Goal: Find specific page/section

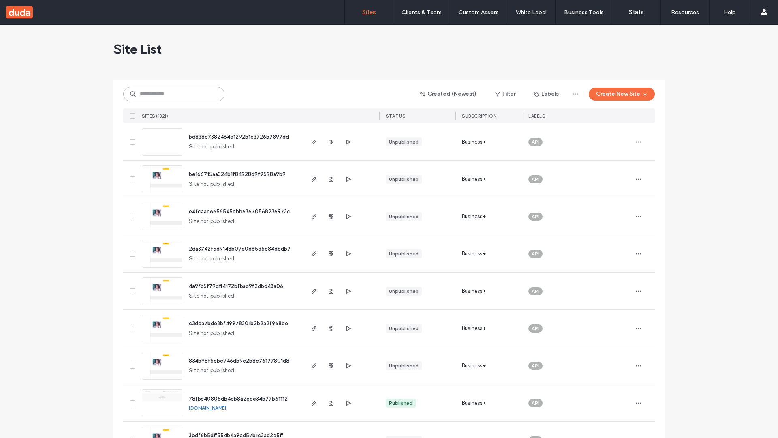
click at [174, 94] on input at bounding box center [173, 94] width 101 height 15
type input "**********"
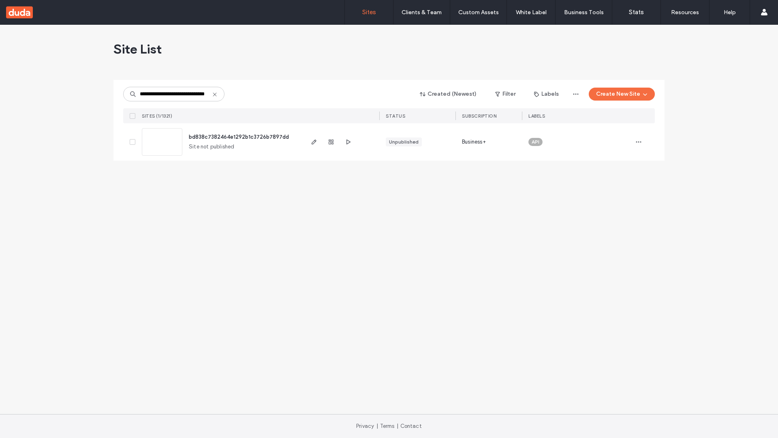
click at [239, 137] on span "bd838c7382464e1292b1c3726b7897dd" at bounding box center [239, 137] width 100 height 6
